Goal: Information Seeking & Learning: Learn about a topic

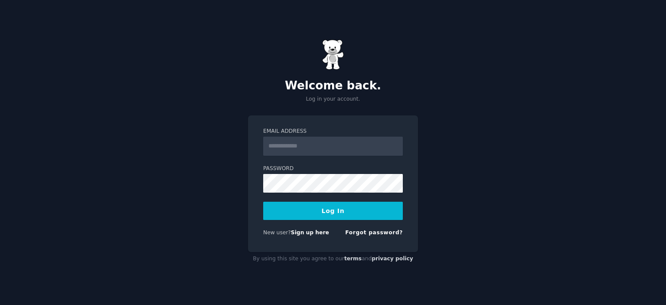
click at [312, 145] on input "Email Address" at bounding box center [333, 145] width 140 height 19
type input "**********"
click at [328, 211] on button "Log In" at bounding box center [333, 210] width 140 height 18
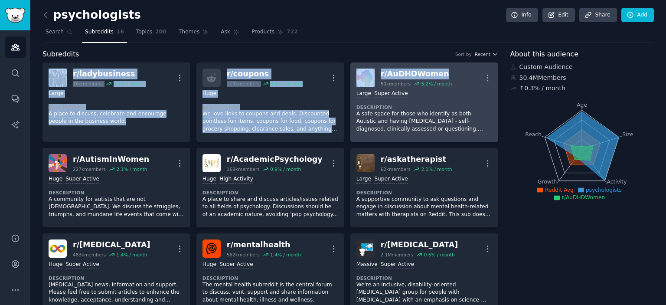
drag, startPoint x: 32, startPoint y: 65, endPoint x: 439, endPoint y: 70, distance: 406.9
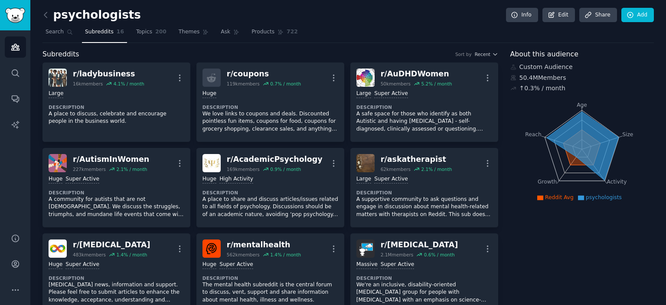
click at [399, 41] on nav "Search Subreddits 16 Topics 200 Themes Ask Products 722" at bounding box center [347, 34] width 611 height 18
click at [48, 11] on icon at bounding box center [45, 14] width 9 height 9
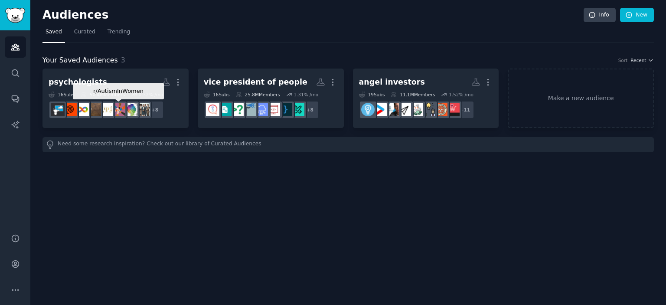
click at [117, 103] on img at bounding box center [118, 109] width 13 height 13
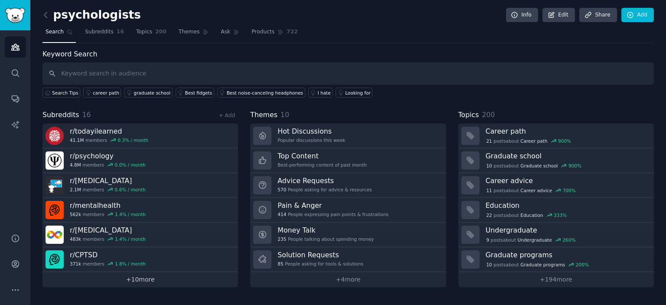
click at [149, 280] on link "+ 10 more" at bounding box center [139, 279] width 195 height 15
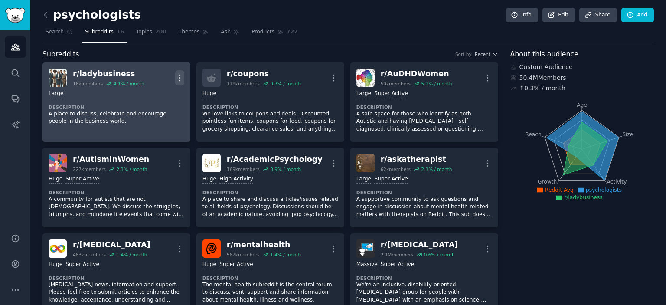
click at [183, 76] on icon "button" at bounding box center [179, 77] width 9 height 9
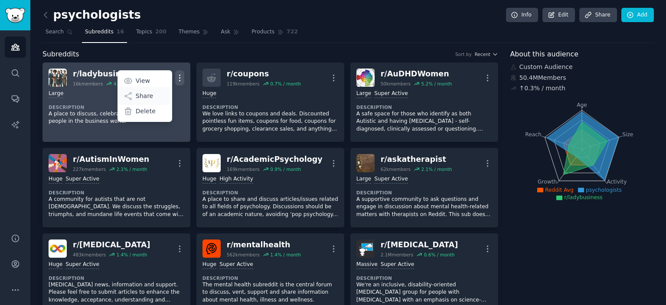
click at [154, 94] on div "Share" at bounding box center [145, 96] width 52 height 18
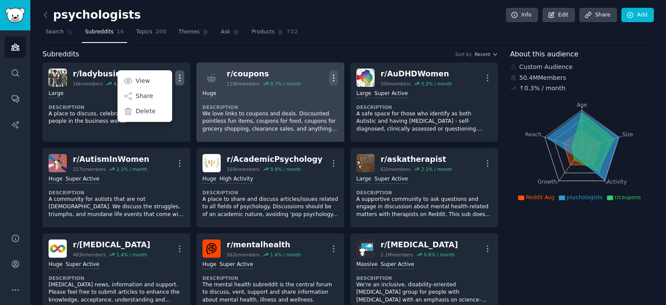
click at [334, 76] on icon "button" at bounding box center [333, 77] width 9 height 9
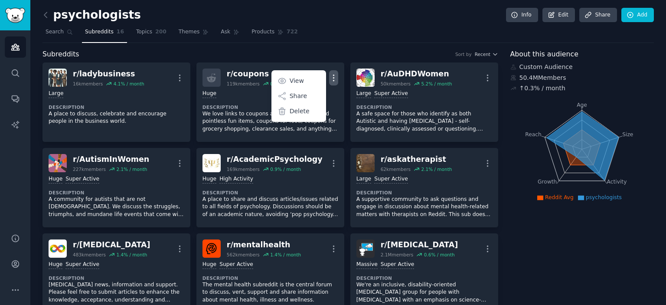
click at [296, 24] on div "psychologists Info Edit Share Add" at bounding box center [347, 17] width 611 height 18
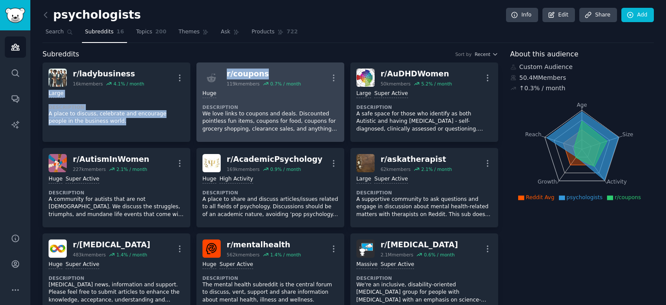
drag, startPoint x: 191, startPoint y: 68, endPoint x: 266, endPoint y: 75, distance: 75.2
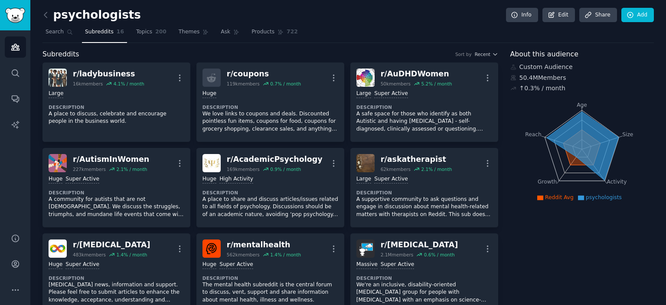
click at [322, 37] on nav "Search Subreddits 16 Topics 200 Themes Ask Products 722" at bounding box center [347, 34] width 611 height 18
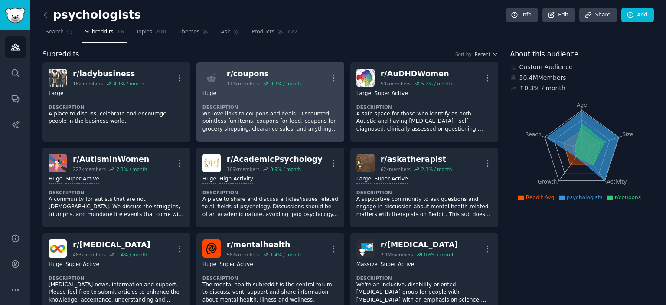
click at [257, 95] on div "Huge" at bounding box center [270, 94] width 136 height 8
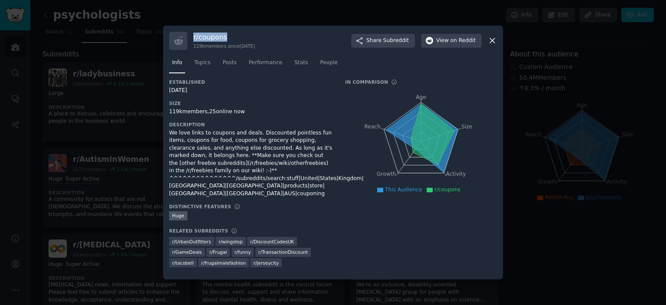
drag, startPoint x: 235, startPoint y: 45, endPoint x: 192, endPoint y: 46, distance: 43.8
click at [192, 46] on div "r/ coupons 119k members since [DATE] Share Subreddit View on Reddit" at bounding box center [333, 41] width 328 height 18
copy h3 "r/ coupons"
click at [297, 34] on div "r/ coupons 119k members since [DATE] Share Subreddit View on Reddit Info Topics…" at bounding box center [333, 153] width 340 height 254
click at [495, 44] on icon at bounding box center [491, 40] width 9 height 9
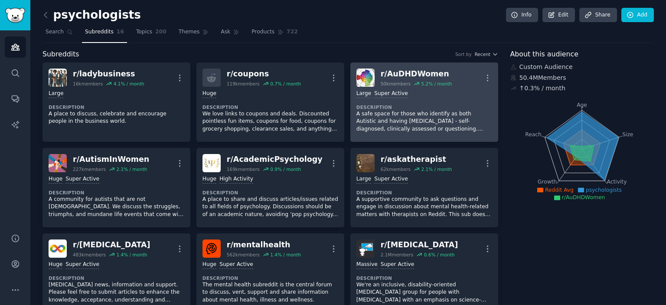
click at [428, 74] on div "r/ AuDHDWomen" at bounding box center [415, 73] width 71 height 11
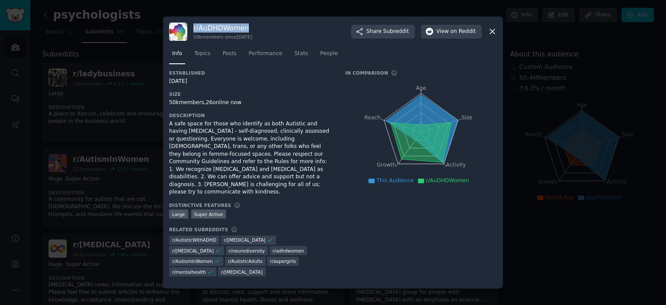
drag, startPoint x: 284, startPoint y: 41, endPoint x: 191, endPoint y: 37, distance: 93.7
click at [191, 37] on div "r/ AuDHDWomen 50k members since [DATE] Share Subreddit View on Reddit" at bounding box center [333, 32] width 328 height 18
copy h3 "r/ AuDHDWomen"
click at [123, 141] on div at bounding box center [333, 152] width 666 height 305
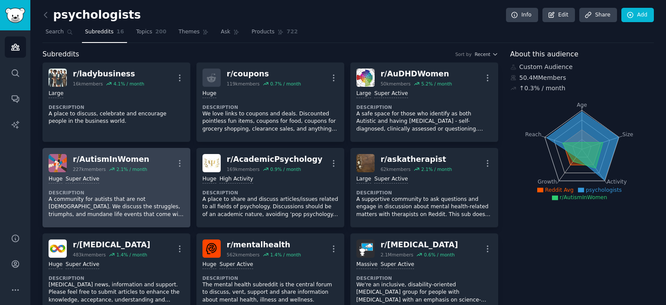
click at [184, 161] on link "r/ AutismInWomen 227k members 2.1 % / month More Huge Super Active Description …" at bounding box center [116, 187] width 148 height 79
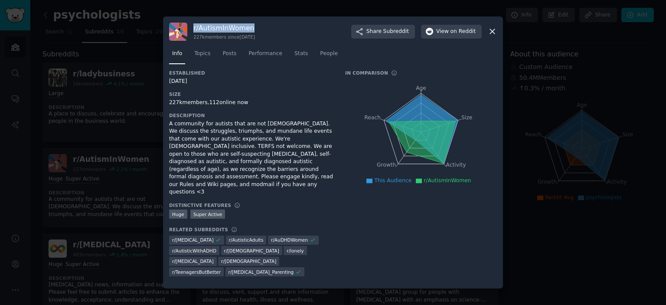
drag, startPoint x: 258, startPoint y: 41, endPoint x: 191, endPoint y: 36, distance: 67.8
click at [191, 36] on div "r/ AutismInWomen 227k members since [DATE] Share Subreddit View on Reddit" at bounding box center [333, 32] width 328 height 18
copy h3 "r/ AutismInWomen"
click at [130, 100] on div at bounding box center [333, 152] width 666 height 305
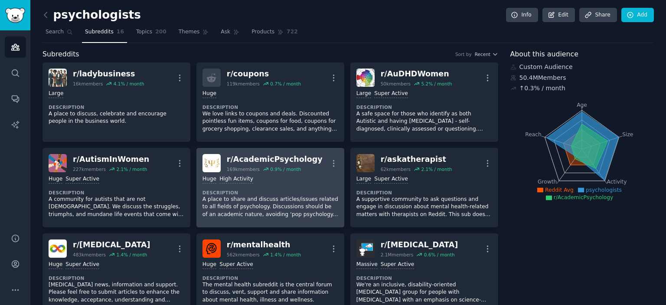
click at [257, 153] on link "r/ AcademicPsychology 169k members 0.9 % / month More Huge High Activity Descri…" at bounding box center [270, 187] width 148 height 79
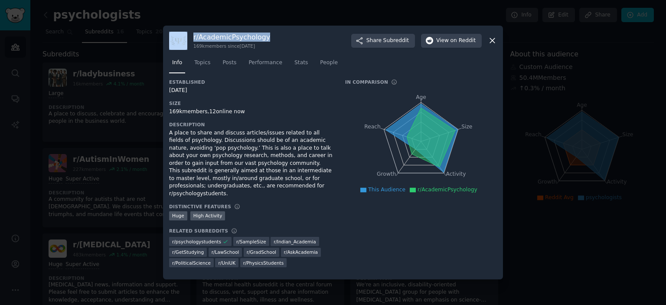
drag, startPoint x: 289, startPoint y: 43, endPoint x: 188, endPoint y: 37, distance: 101.6
click at [188, 37] on div "r/ AcademicPsychology 169k members since [DATE] Share Subreddit View on Reddit" at bounding box center [333, 41] width 328 height 18
copy div "r/ AcademicPsychology"
click at [156, 133] on div at bounding box center [333, 152] width 666 height 305
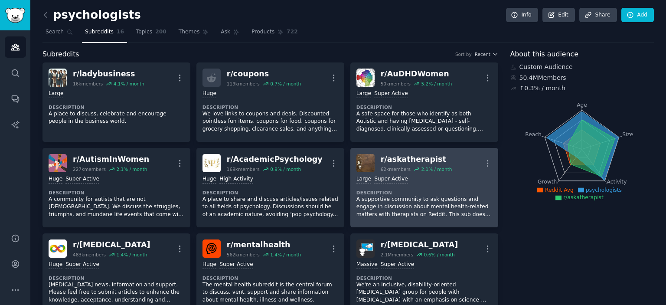
click at [450, 183] on div "Large Super Active Description A supportive community to ask questions and enga…" at bounding box center [424, 196] width 136 height 49
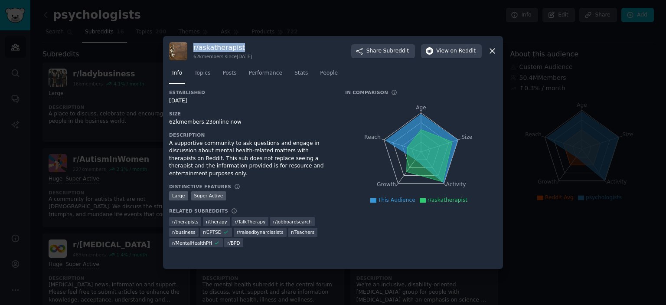
drag, startPoint x: 255, startPoint y: 45, endPoint x: 192, endPoint y: 44, distance: 63.3
click at [192, 44] on div "r/ askatherapist 62k members since [DATE] Share Subreddit View on Reddit" at bounding box center [333, 51] width 328 height 18
copy h3 "r/ askatherapist"
click at [68, 169] on div at bounding box center [333, 152] width 666 height 305
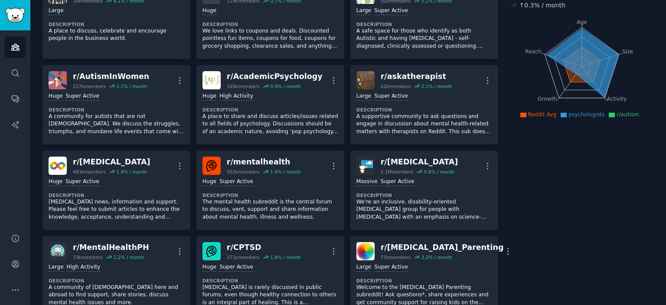
scroll to position [173, 0]
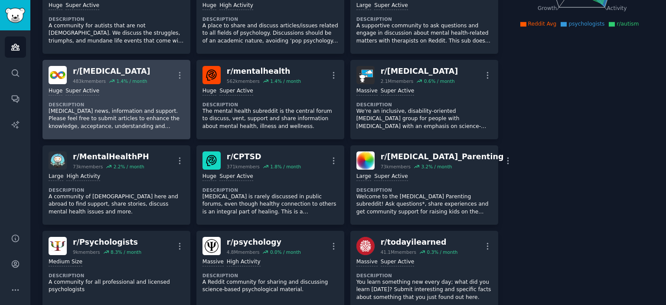
click at [120, 63] on link "r/ [MEDICAL_DATA] 483k members 1.4 % / month More Huge Super Active Description…" at bounding box center [116, 99] width 148 height 79
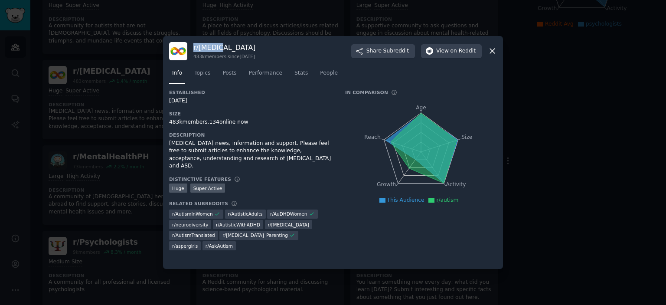
drag, startPoint x: 224, startPoint y: 46, endPoint x: 194, endPoint y: 45, distance: 30.4
click at [194, 45] on h3 "r/ [MEDICAL_DATA]" at bounding box center [224, 47] width 62 height 9
copy h3 "r/ [MEDICAL_DATA]"
click at [121, 75] on div at bounding box center [333, 152] width 666 height 305
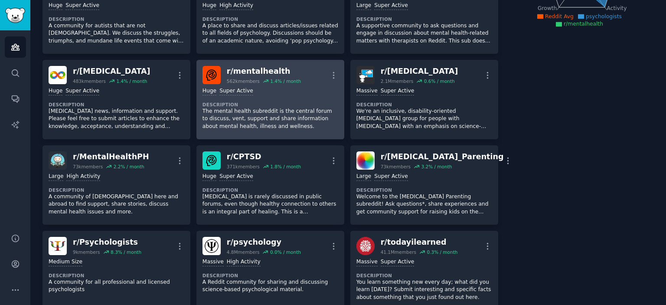
click at [267, 103] on dt "Description" at bounding box center [270, 104] width 136 height 6
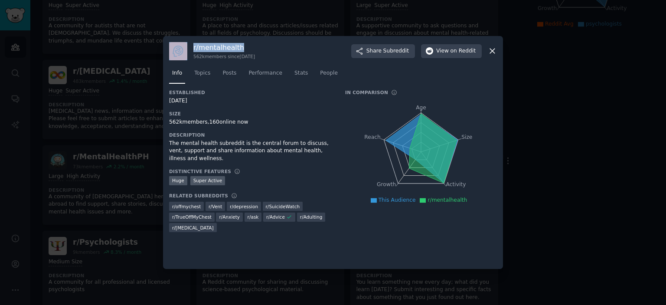
drag, startPoint x: 253, startPoint y: 49, endPoint x: 190, endPoint y: 45, distance: 63.4
click at [190, 45] on div "r/ mentalhealth 562k members since [DATE] Share Subreddit View on Reddit" at bounding box center [333, 51] width 328 height 18
copy div "r/ mentalhealth"
click at [120, 90] on div at bounding box center [333, 152] width 666 height 305
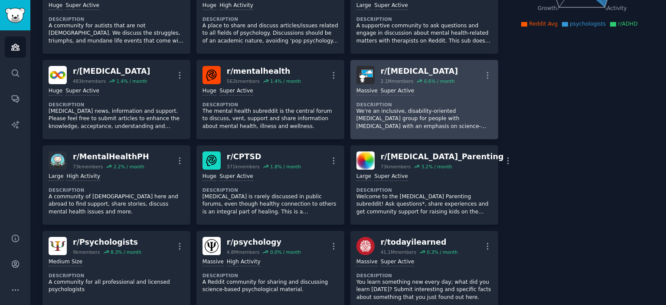
click at [411, 85] on div ">= 95th percentile for submissions / day Massive Super Active Description We're…" at bounding box center [424, 108] width 136 height 49
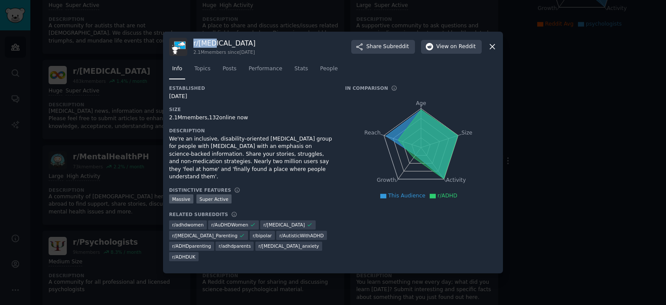
drag, startPoint x: 239, startPoint y: 44, endPoint x: 192, endPoint y: 46, distance: 46.8
click at [192, 46] on div "r/ [MEDICAL_DATA] 2.1M members since [DATE] Share Subreddit View on Reddit" at bounding box center [333, 47] width 328 height 18
copy h3 "r/ [MEDICAL_DATA]"
click at [96, 131] on div at bounding box center [333, 152] width 666 height 305
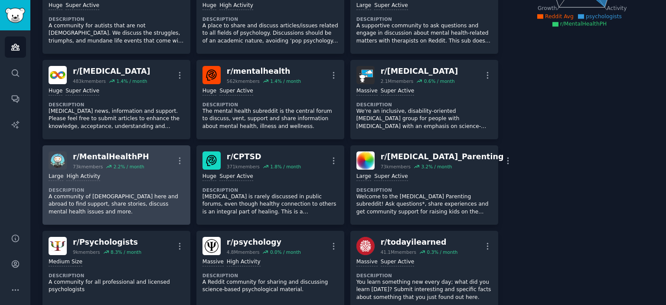
click at [146, 159] on div "r/ MentalHealthPH 73k members 2.2 % / month More" at bounding box center [117, 160] width 136 height 18
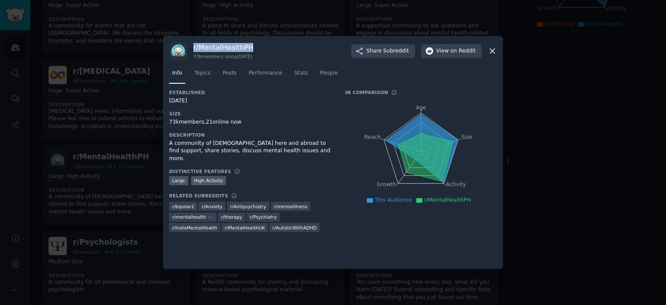
drag, startPoint x: 259, startPoint y: 47, endPoint x: 191, endPoint y: 46, distance: 68.0
click at [191, 46] on div "r/ MentalHealthPH 73k members since [DATE] Share Subreddit View on Reddit" at bounding box center [333, 51] width 328 height 18
copy h3 "r/ MentalHealthPH"
click at [101, 147] on div at bounding box center [333, 152] width 666 height 305
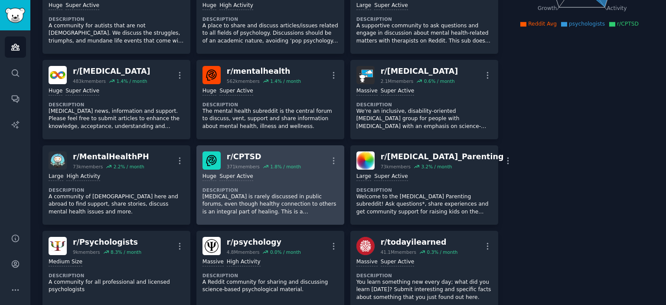
click at [222, 160] on div "r/ CPTSD 371k members 1.8 % / month More" at bounding box center [270, 160] width 136 height 18
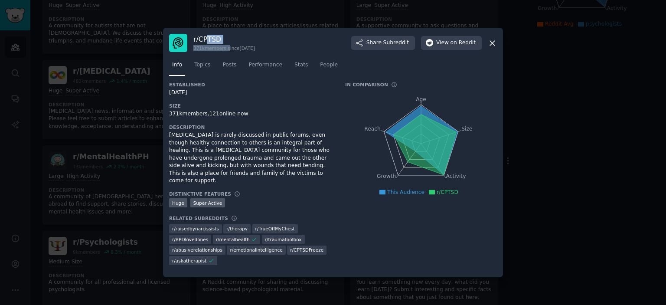
drag, startPoint x: 224, startPoint y: 52, endPoint x: 208, endPoint y: 44, distance: 18.6
click at [208, 44] on div "r/ CPTSD 371k members since [DATE]" at bounding box center [224, 43] width 62 height 17
click at [217, 44] on h3 "r/ CPTSD" at bounding box center [224, 39] width 62 height 9
drag, startPoint x: 220, startPoint y: 45, endPoint x: 192, endPoint y: 45, distance: 28.2
click at [192, 45] on div "r/ CPTSD 371k members since [DATE] Share Subreddit View on Reddit" at bounding box center [333, 43] width 328 height 18
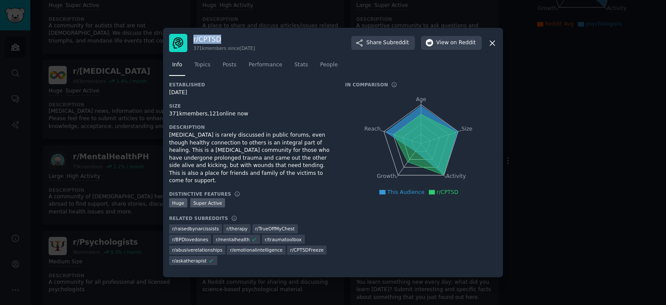
copy h3 "r/ CPTSD"
click at [123, 136] on div at bounding box center [333, 152] width 666 height 305
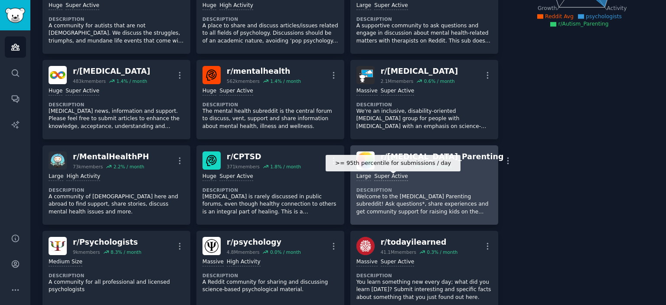
click at [384, 177] on div "Super Active" at bounding box center [391, 176] width 34 height 8
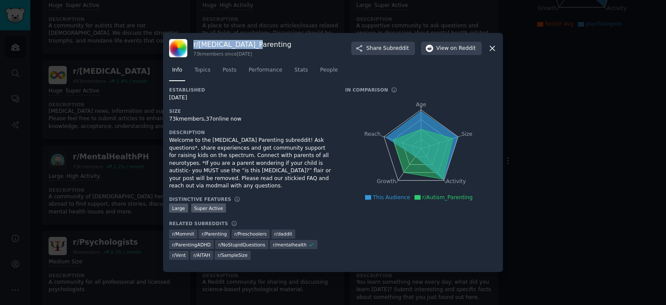
drag, startPoint x: 265, startPoint y: 50, endPoint x: 193, endPoint y: 44, distance: 72.2
click at [193, 44] on div "r/ [MEDICAL_DATA]_Parenting 73k members since [DATE] Share Subreddit View on Re…" at bounding box center [333, 48] width 328 height 18
click at [91, 114] on div at bounding box center [333, 152] width 666 height 305
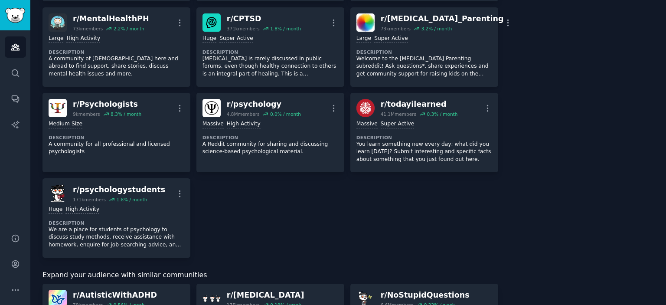
scroll to position [312, 0]
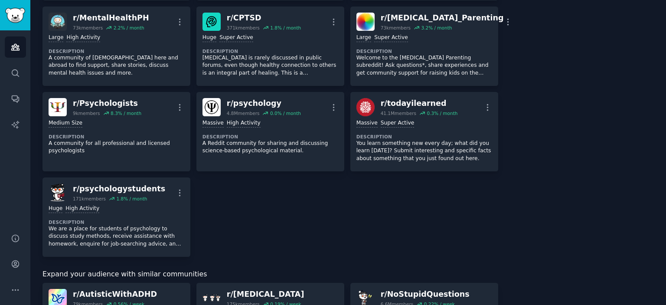
click at [91, 114] on div "9k members" at bounding box center [86, 113] width 27 height 6
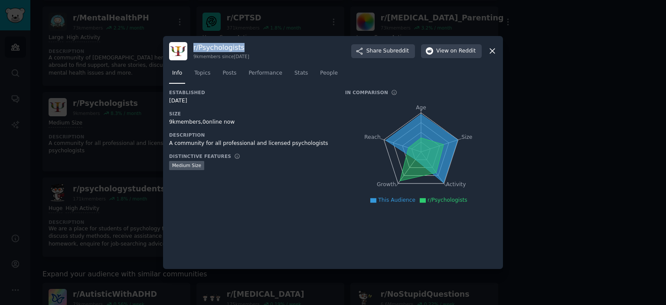
drag, startPoint x: 245, startPoint y: 45, endPoint x: 193, endPoint y: 46, distance: 52.4
click at [193, 46] on h3 "r/ Psychologists" at bounding box center [221, 47] width 56 height 9
click at [134, 104] on div at bounding box center [333, 152] width 666 height 305
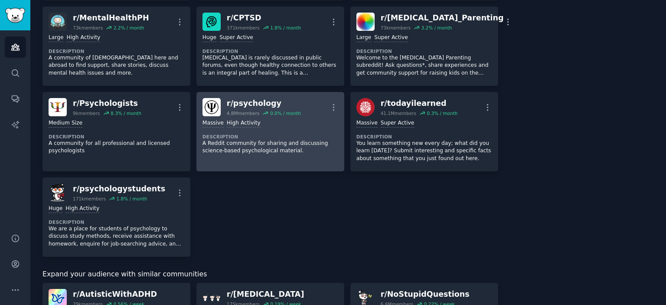
click at [266, 127] on div ">= 80th percentile for submissions / day Massive High Activity Description A Re…" at bounding box center [270, 137] width 136 height 42
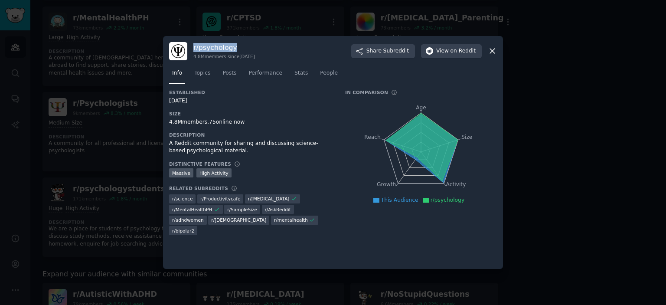
drag, startPoint x: 244, startPoint y: 46, endPoint x: 191, endPoint y: 43, distance: 53.8
click at [191, 43] on div "r/ psychology 4.8M members since [DATE] Share Subreddit View on Reddit" at bounding box center [333, 51] width 328 height 18
click at [148, 169] on div at bounding box center [333, 152] width 666 height 305
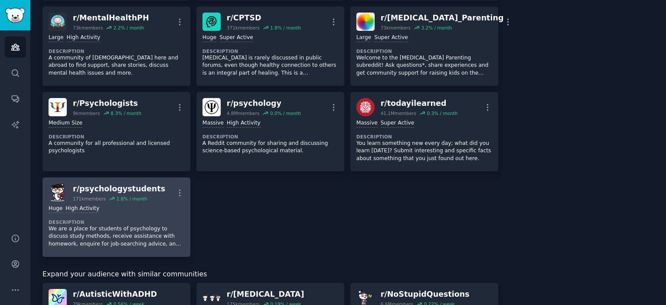
click at [149, 202] on div "Huge High Activity Description We are a place for students of psychology to dis…" at bounding box center [117, 225] width 136 height 49
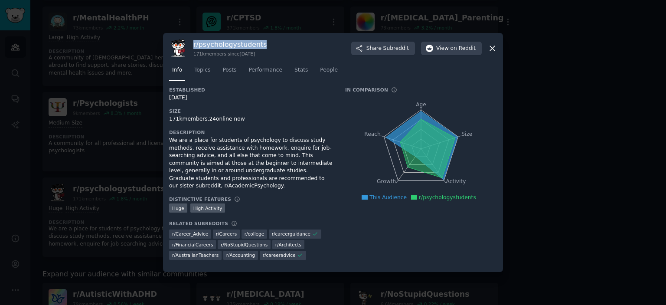
drag, startPoint x: 263, startPoint y: 45, endPoint x: 192, endPoint y: 43, distance: 71.1
click at [192, 43] on div "r/ psychologystudents 171k members since [DATE] Share Subreddit View on Reddit" at bounding box center [333, 48] width 328 height 18
click at [87, 60] on div at bounding box center [333, 152] width 666 height 305
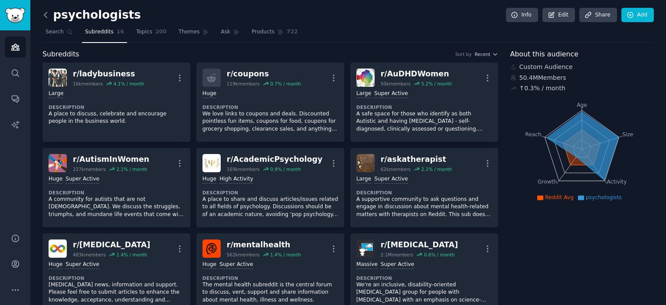
click at [46, 13] on icon at bounding box center [45, 14] width 3 height 5
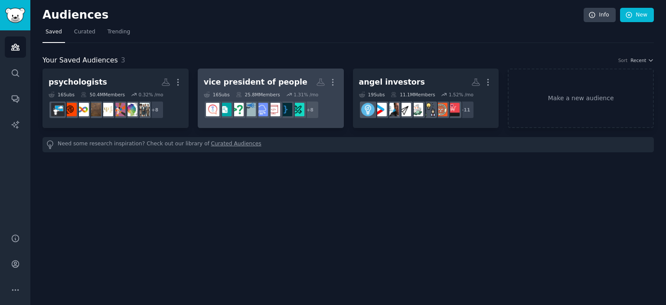
click at [247, 75] on h2 "vice president of people More" at bounding box center [271, 82] width 134 height 15
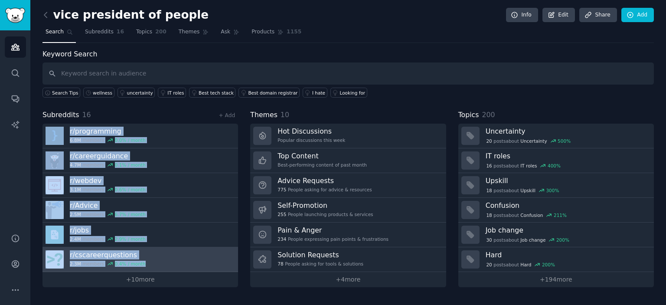
drag, startPoint x: 40, startPoint y: 127, endPoint x: 143, endPoint y: 258, distance: 166.7
click at [143, 258] on div "vice president of people Info Edit Share Add Search Subreddits 16 Topics 200 Th…" at bounding box center [347, 152] width 635 height 305
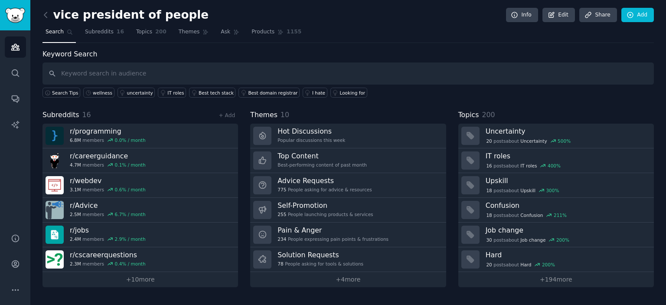
click at [21, 150] on div "Audiences Search Conversations AI Reports" at bounding box center [15, 126] width 30 height 192
click at [139, 272] on link "+ 10 more" at bounding box center [139, 279] width 195 height 15
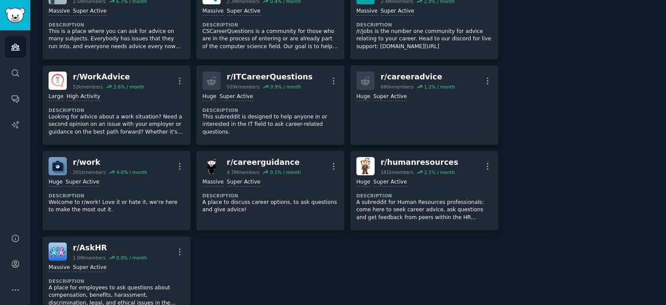
scroll to position [329, 0]
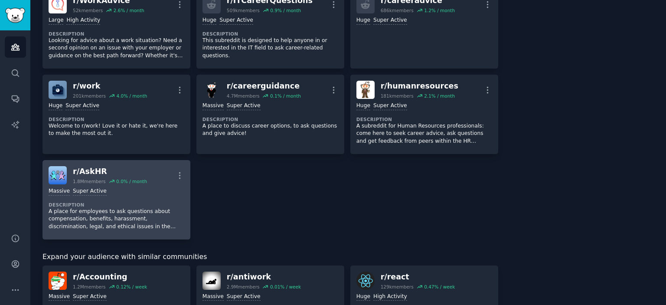
click at [115, 170] on div "r/ AskHR" at bounding box center [110, 171] width 74 height 11
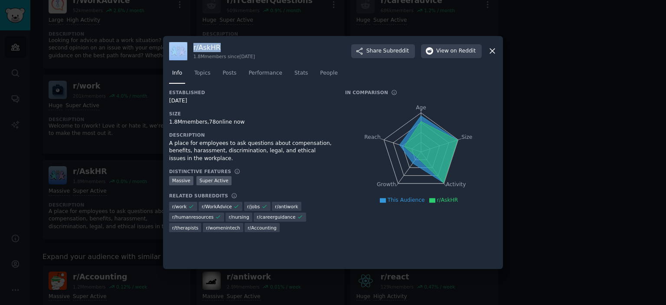
drag, startPoint x: 222, startPoint y: 45, endPoint x: 188, endPoint y: 45, distance: 33.4
click at [188, 45] on div "r/ AskHR 1.8M members since [DATE] Share Subreddit View on Reddit" at bounding box center [333, 51] width 328 height 18
click at [150, 143] on div at bounding box center [333, 152] width 666 height 305
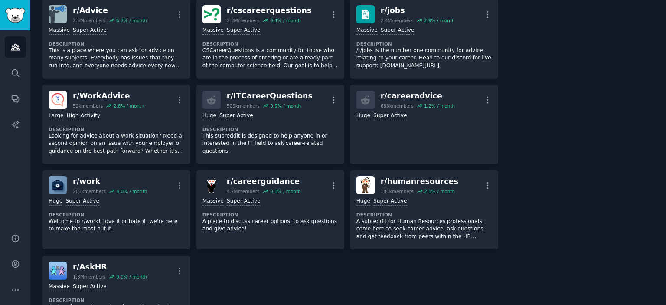
scroll to position [225, 0]
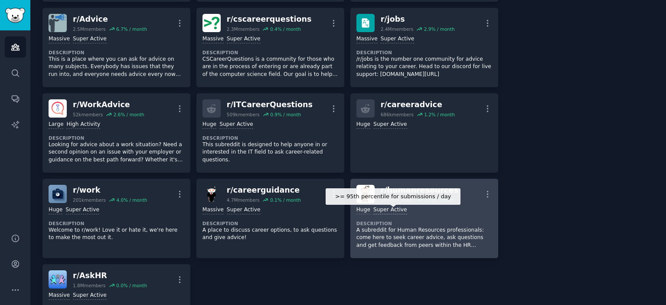
click at [383, 209] on div "Super Active" at bounding box center [390, 210] width 34 height 8
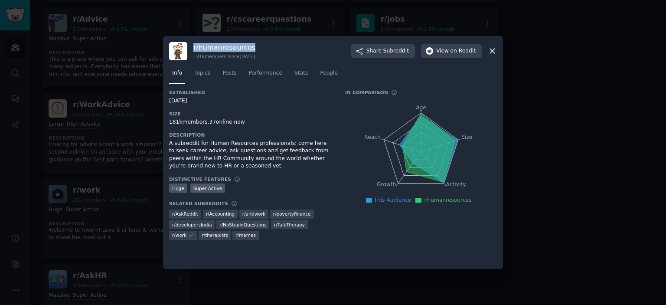
drag, startPoint x: 263, startPoint y: 45, endPoint x: 192, endPoint y: 47, distance: 71.1
click at [192, 47] on div "r/ humanresources 181k members since [DATE] Share Subreddit View on Reddit" at bounding box center [333, 51] width 328 height 18
click at [41, 120] on div at bounding box center [333, 152] width 666 height 305
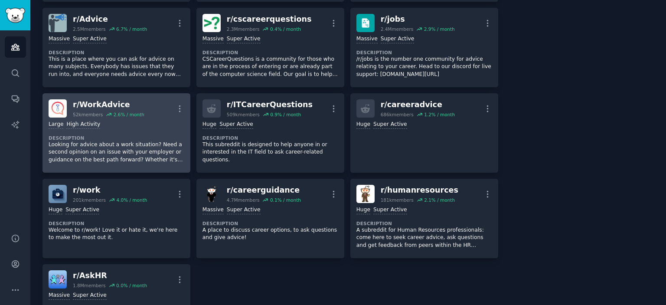
click at [111, 129] on div "Large High Activity Description Looking for advice about a work situation? Need…" at bounding box center [117, 141] width 136 height 49
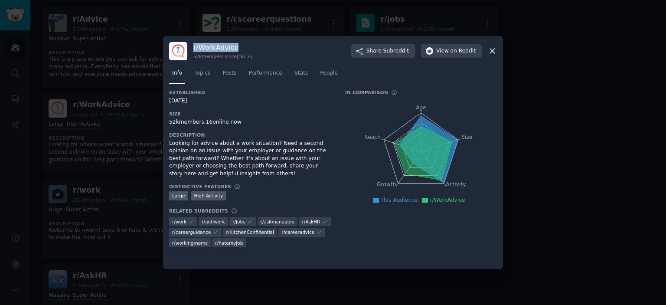
drag, startPoint x: 271, startPoint y: 46, endPoint x: 192, endPoint y: 45, distance: 78.9
click at [192, 45] on div "r/ WorkAdvice 52k members since [DATE] Share Subreddit View on Reddit" at bounding box center [333, 51] width 328 height 18
click at [115, 91] on div at bounding box center [333, 152] width 666 height 305
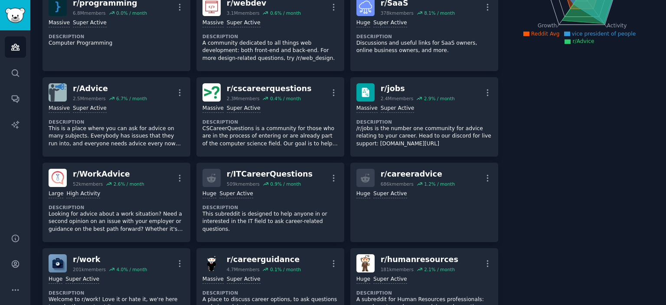
scroll to position [139, 0]
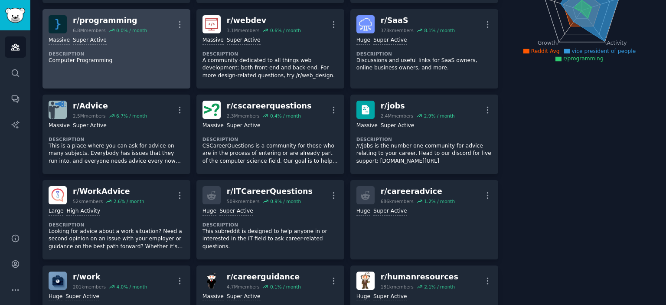
click at [137, 72] on link "r/ programming 6.8M members 0.0 % / month More Massive Super Active Description…" at bounding box center [116, 48] width 148 height 79
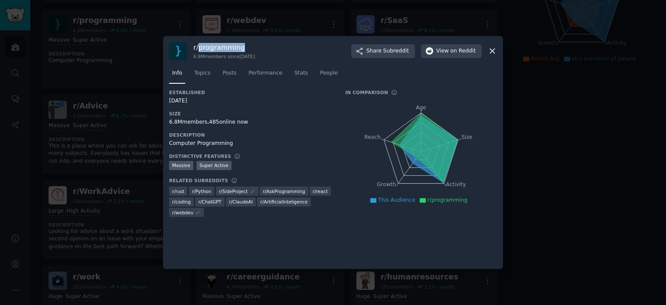
drag, startPoint x: 247, startPoint y: 45, endPoint x: 198, endPoint y: 38, distance: 49.4
click at [198, 38] on div "r/ programming 6.8M members since [DATE] Share Subreddit View on Reddit Info To…" at bounding box center [333, 152] width 340 height 233
click at [105, 137] on div at bounding box center [333, 152] width 666 height 305
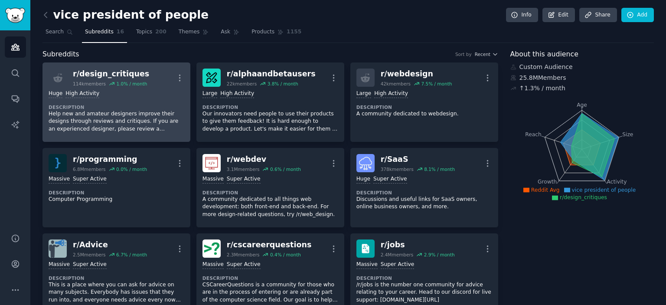
click at [140, 102] on div "Huge High Activity Description Help new and amateur designers improve their des…" at bounding box center [117, 111] width 136 height 49
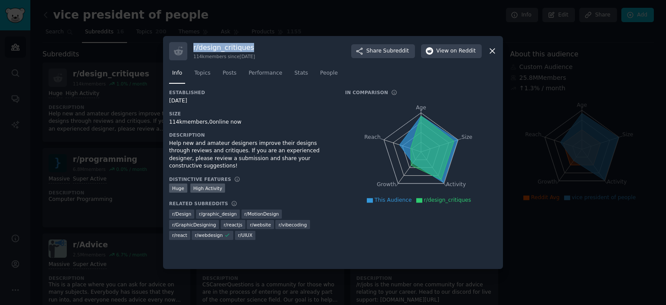
drag, startPoint x: 253, startPoint y: 43, endPoint x: 194, endPoint y: 43, distance: 59.4
click at [194, 43] on h3 "r/ design_critiques" at bounding box center [224, 47] width 62 height 9
click at [147, 101] on div at bounding box center [333, 152] width 666 height 305
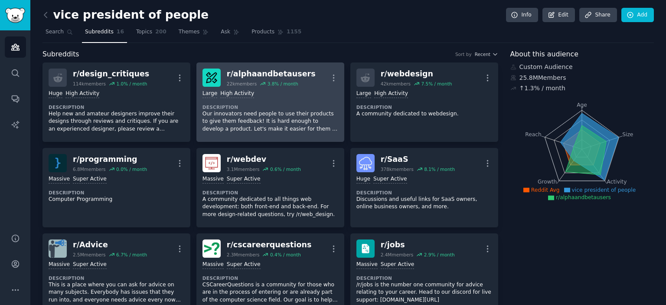
click at [295, 78] on div "r/ alphaandbetausers" at bounding box center [271, 73] width 89 height 11
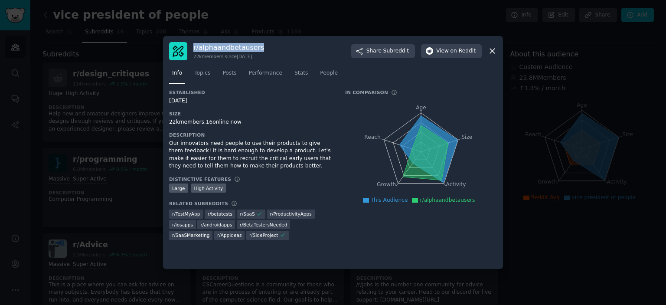
drag, startPoint x: 286, startPoint y: 42, endPoint x: 192, endPoint y: 48, distance: 93.4
click at [192, 48] on div "r/ alphaandbetausers 22k members since [DATE] Share Subreddit View on Reddit" at bounding box center [333, 51] width 328 height 18
click at [130, 128] on div at bounding box center [333, 152] width 666 height 305
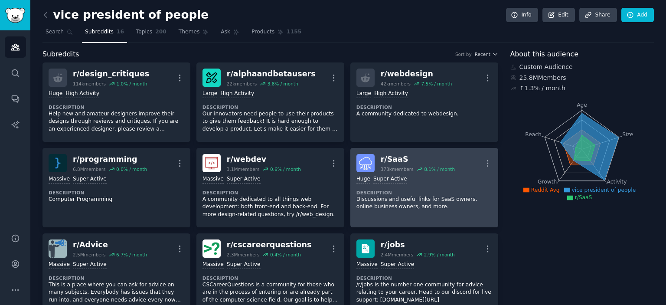
click at [396, 166] on div "378k members" at bounding box center [396, 169] width 33 height 6
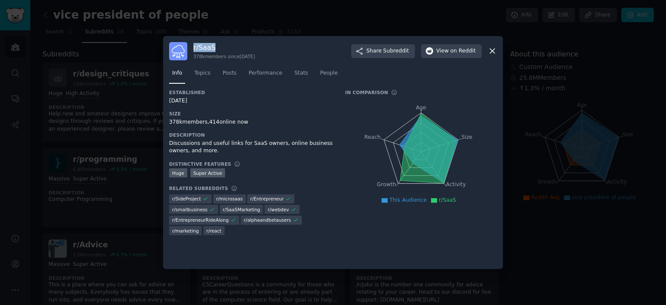
drag, startPoint x: 220, startPoint y: 50, endPoint x: 194, endPoint y: 48, distance: 26.5
click at [194, 48] on h3 "r/ SaaS" at bounding box center [224, 47] width 62 height 9
click at [144, 115] on div at bounding box center [333, 152] width 666 height 305
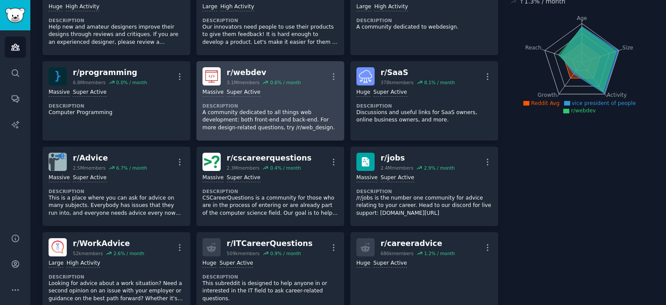
scroll to position [104, 0]
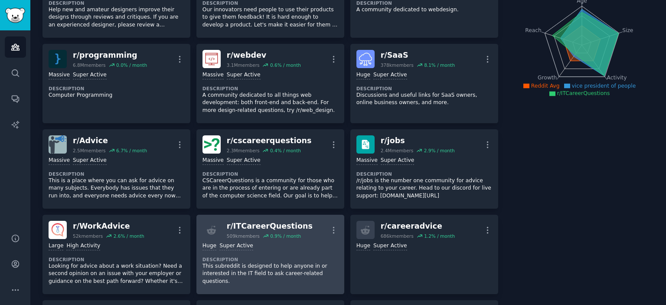
click at [260, 221] on div "r/ ITCareerQuestions" at bounding box center [270, 226] width 86 height 11
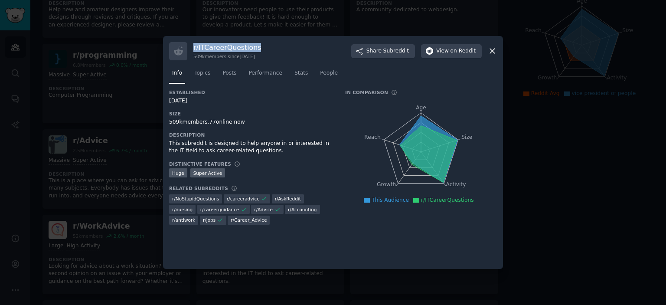
drag, startPoint x: 263, startPoint y: 49, endPoint x: 192, endPoint y: 42, distance: 70.5
click at [192, 42] on div "r/ ITCareerQuestions 509k members since [DATE] Share Subreddit View on Reddit" at bounding box center [333, 51] width 328 height 18
click at [75, 41] on div at bounding box center [333, 152] width 666 height 305
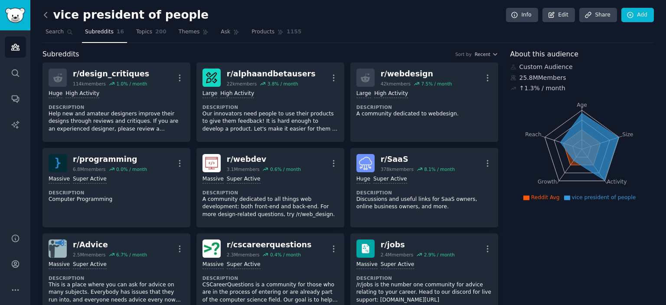
click at [47, 15] on icon at bounding box center [45, 14] width 9 height 9
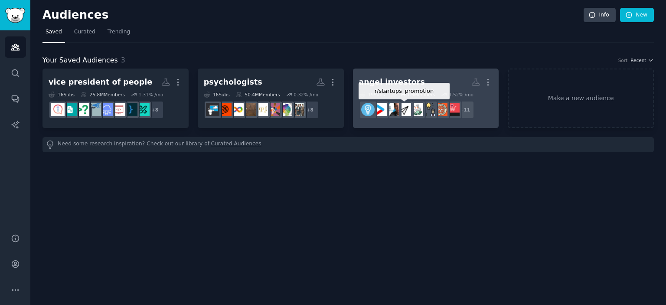
click at [406, 108] on img at bounding box center [403, 109] width 13 height 13
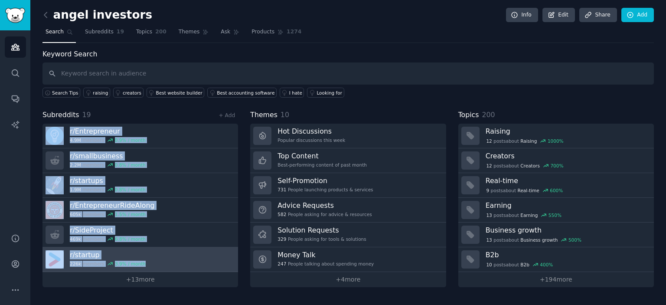
drag, startPoint x: 32, startPoint y: 126, endPoint x: 138, endPoint y: 260, distance: 170.9
click at [138, 260] on div "angel investors Info Edit Share Add Search Subreddits 19 Topics 200 Themes Ask …" at bounding box center [347, 152] width 635 height 305
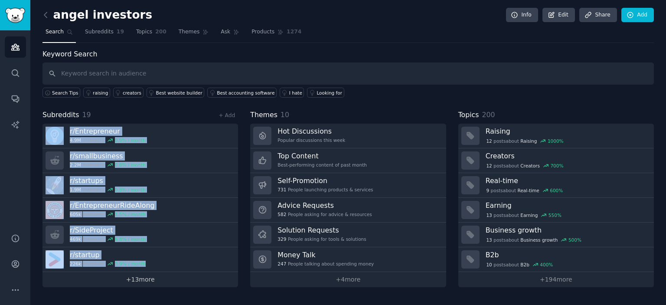
click at [151, 275] on link "+ 13 more" at bounding box center [139, 279] width 195 height 15
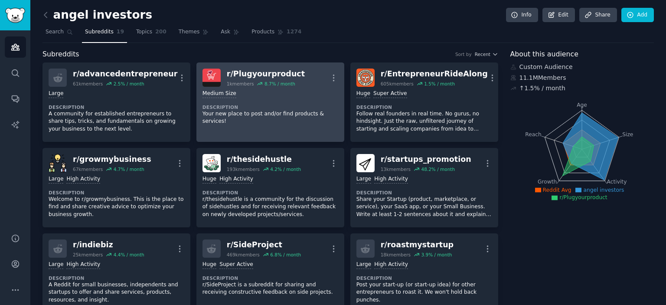
click at [279, 72] on div "r/ Plugyourproduct" at bounding box center [266, 73] width 78 height 11
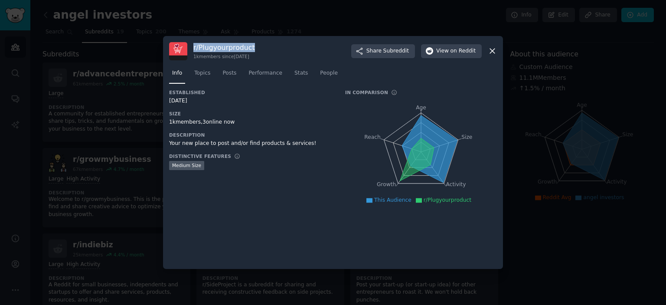
drag, startPoint x: 266, startPoint y: 50, endPoint x: 192, endPoint y: 49, distance: 73.7
click at [192, 49] on div "r/ Plugyourproduct 1k members since [DATE] Share Subreddit View on Reddit" at bounding box center [333, 51] width 328 height 18
click at [85, 71] on div at bounding box center [333, 152] width 666 height 305
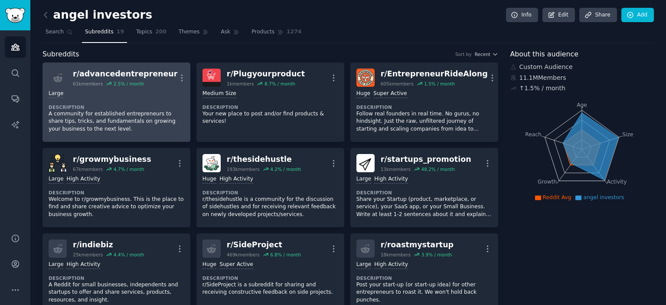
click at [118, 81] on div "2.5 % / month" at bounding box center [129, 84] width 31 height 6
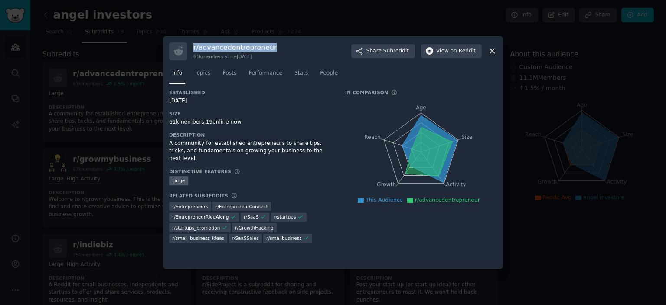
drag, startPoint x: 281, startPoint y: 49, endPoint x: 193, endPoint y: 41, distance: 88.3
click at [193, 41] on div "r/ advancedentrepreneur 61k members since [DATE] Share Subreddit View on Reddit…" at bounding box center [333, 152] width 340 height 233
click at [149, 110] on div at bounding box center [333, 152] width 666 height 305
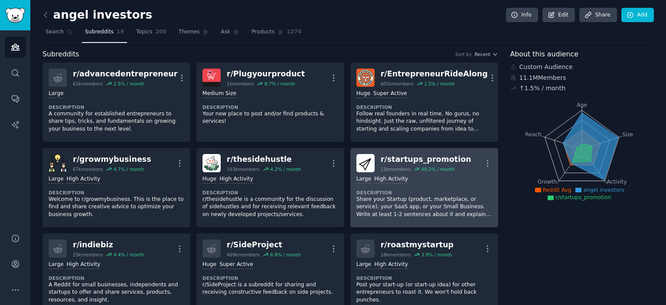
click at [378, 153] on link "r/ startups_promotion 13k members 48.2 % / month More Large High Activity Descr…" at bounding box center [424, 187] width 148 height 79
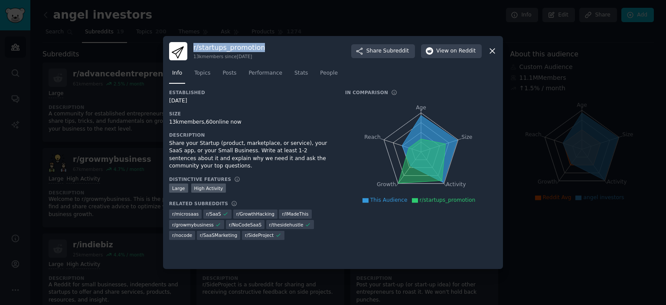
drag, startPoint x: 281, startPoint y: 47, endPoint x: 192, endPoint y: 37, distance: 89.0
click at [192, 37] on div "r/ startups_promotion 13k members since [DATE] Share Subreddit View on Reddit I…" at bounding box center [333, 152] width 340 height 233
click at [157, 147] on div at bounding box center [333, 152] width 666 height 305
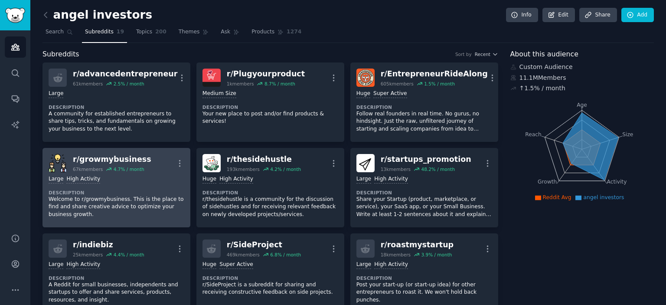
click at [128, 192] on dt "Description" at bounding box center [117, 192] width 136 height 6
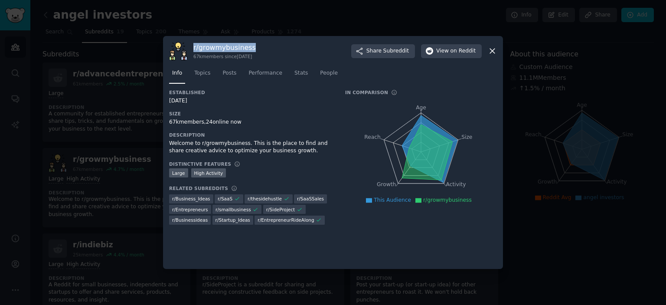
drag, startPoint x: 257, startPoint y: 43, endPoint x: 193, endPoint y: 42, distance: 63.3
click at [193, 42] on div "r/ growmybusiness 67k members since [DATE] Share Subreddit View on Reddit" at bounding box center [333, 51] width 328 height 18
click at [104, 129] on div at bounding box center [333, 152] width 666 height 305
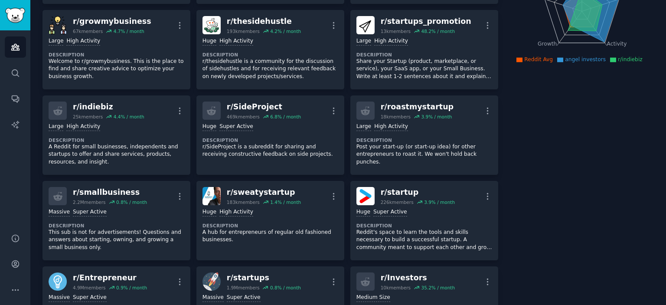
scroll to position [139, 0]
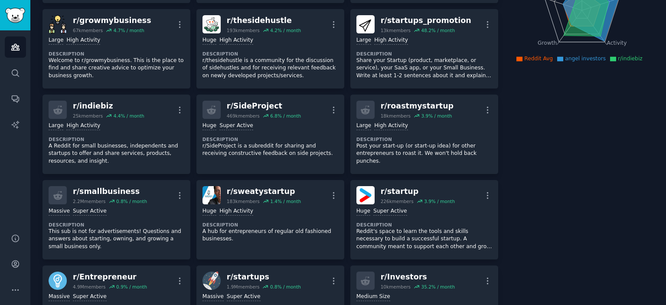
click at [104, 129] on div "Large High Activity" at bounding box center [117, 126] width 136 height 8
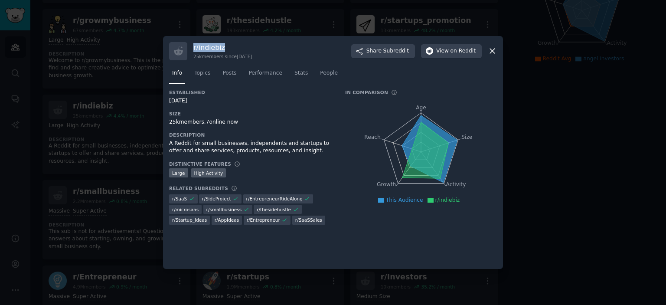
drag, startPoint x: 242, startPoint y: 43, endPoint x: 194, endPoint y: 45, distance: 48.2
click at [194, 45] on div "r/ indiebiz 25k members since [DATE] Share Subreddit View on Reddit Info Topics…" at bounding box center [333, 152] width 340 height 233
click at [526, 211] on div at bounding box center [333, 152] width 666 height 305
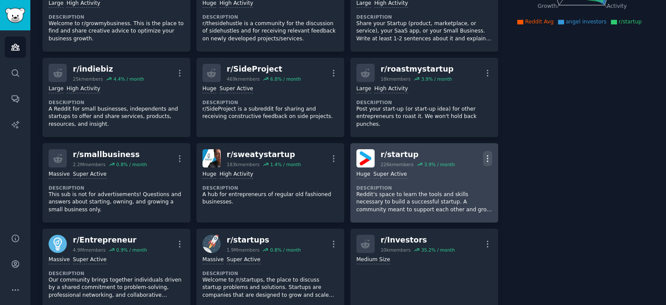
scroll to position [191, 0]
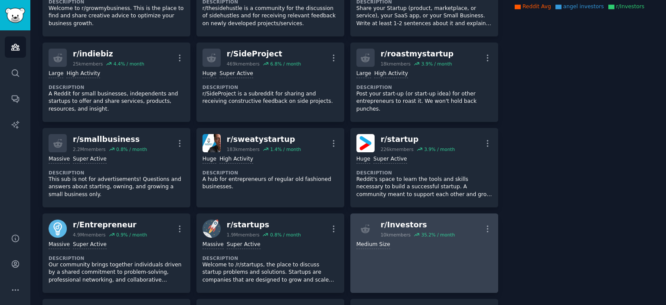
click at [457, 218] on link "r/ Investors 10k members 35.2 % / month More Medium Size" at bounding box center [424, 252] width 148 height 79
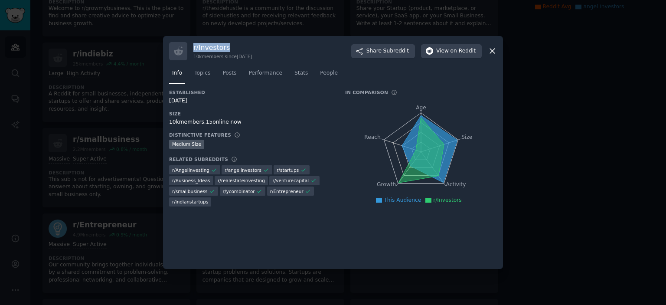
drag, startPoint x: 244, startPoint y: 48, endPoint x: 194, endPoint y: 48, distance: 50.3
click at [194, 48] on h3 "r/ Investors" at bounding box center [222, 47] width 58 height 9
click at [127, 109] on div at bounding box center [333, 152] width 666 height 305
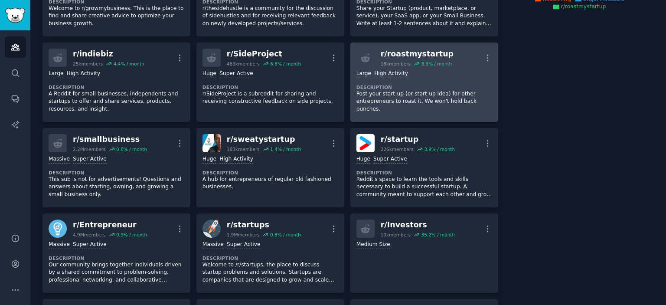
click at [396, 112] on link "r/ roastmystartup 18k members 3.9 % / month More Large High Activity Descriptio…" at bounding box center [424, 81] width 148 height 79
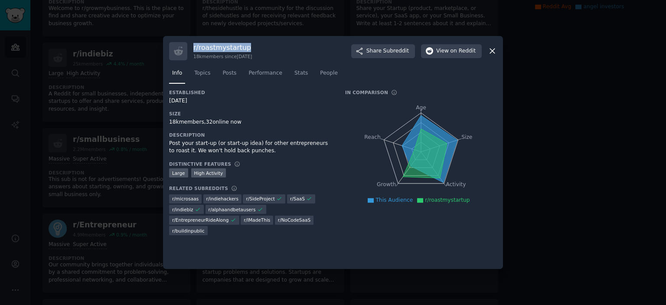
drag, startPoint x: 253, startPoint y: 46, endPoint x: 192, endPoint y: 41, distance: 60.5
click at [192, 41] on div "r/ roastmystartup 18k members since [DATE] Share Subreddit View on Reddit Info …" at bounding box center [333, 152] width 340 height 233
click at [149, 67] on div at bounding box center [333, 152] width 666 height 305
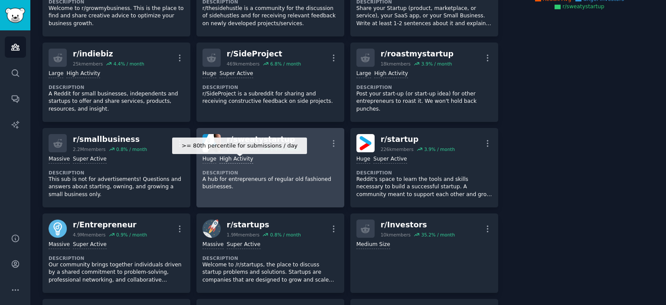
click at [237, 161] on div "High Activity" at bounding box center [236, 159] width 34 height 8
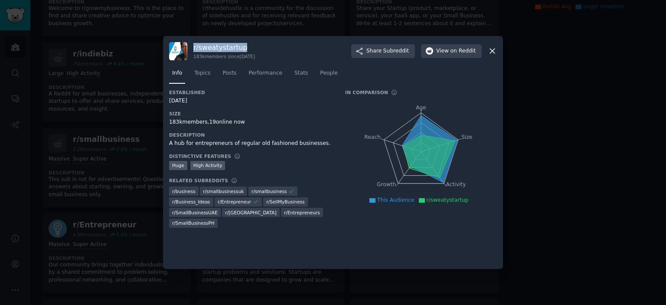
drag, startPoint x: 245, startPoint y: 46, endPoint x: 192, endPoint y: 47, distance: 52.9
click at [192, 47] on div "r/ sweatystartup 183k members since [DATE] Share Subreddit View on Reddit" at bounding box center [333, 51] width 328 height 18
